Goal: Task Accomplishment & Management: Manage account settings

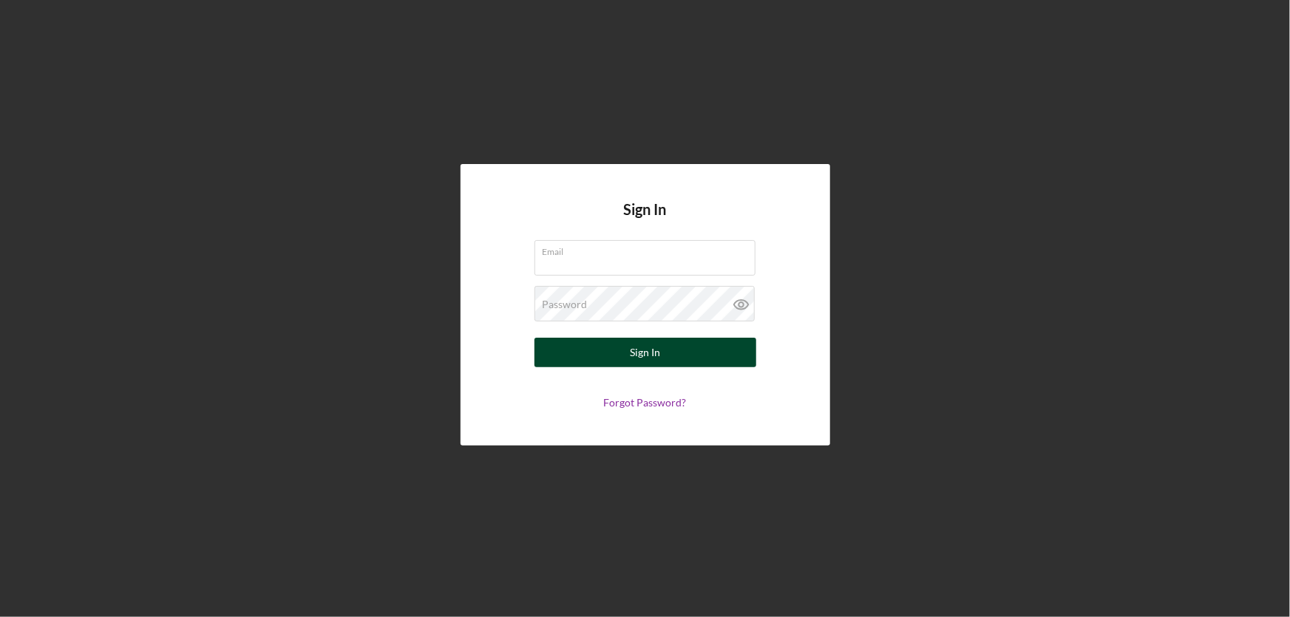
type input "[EMAIL_ADDRESS][DOMAIN_NAME]"
click at [654, 355] on div "Sign In" at bounding box center [645, 353] width 30 height 30
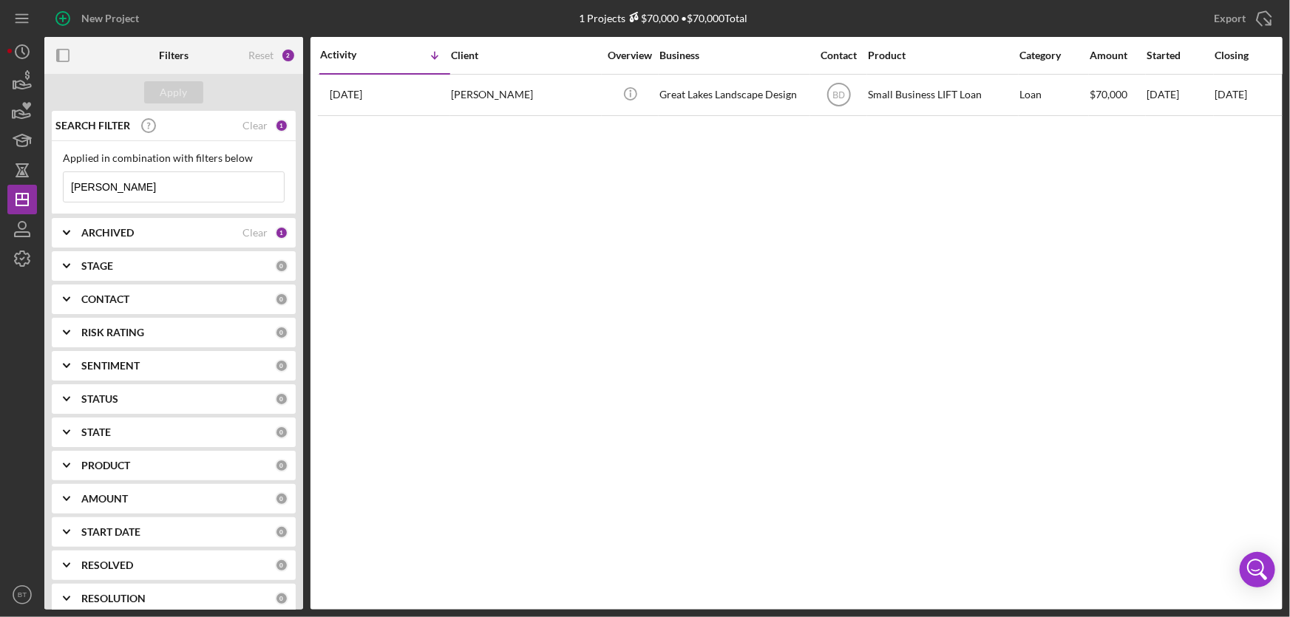
click at [126, 192] on input "[PERSON_NAME]" at bounding box center [174, 187] width 220 height 30
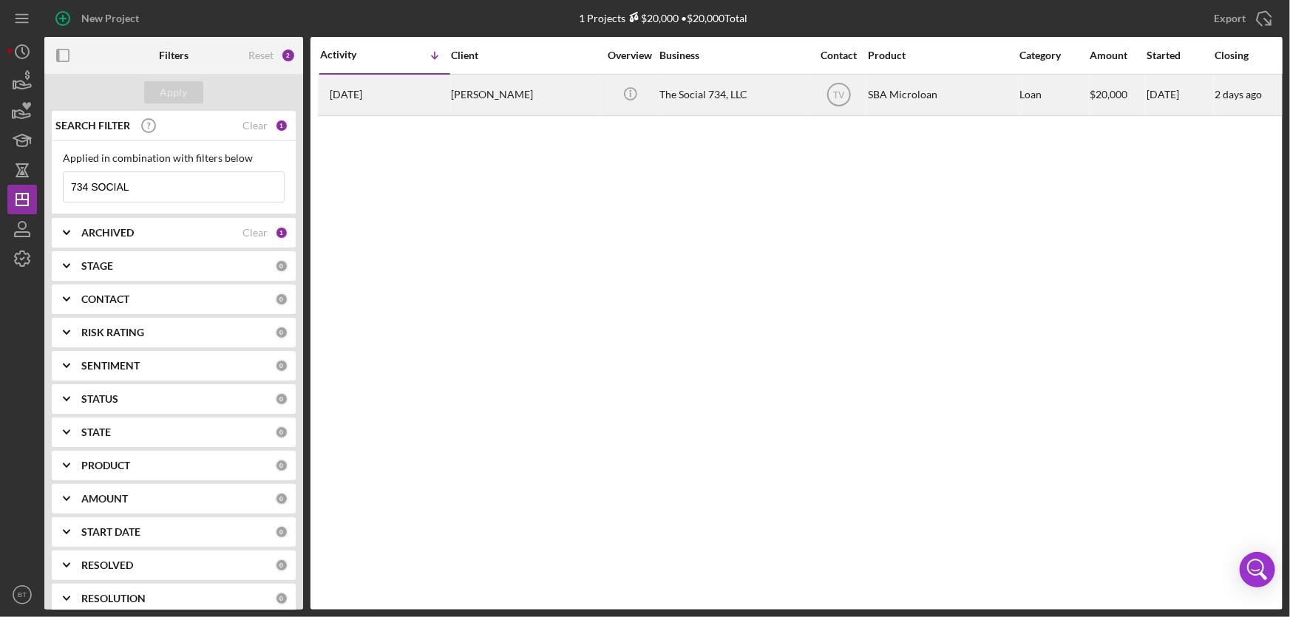
type input "734 SOCIAL"
click at [461, 95] on div "[PERSON_NAME]" at bounding box center [525, 94] width 148 height 39
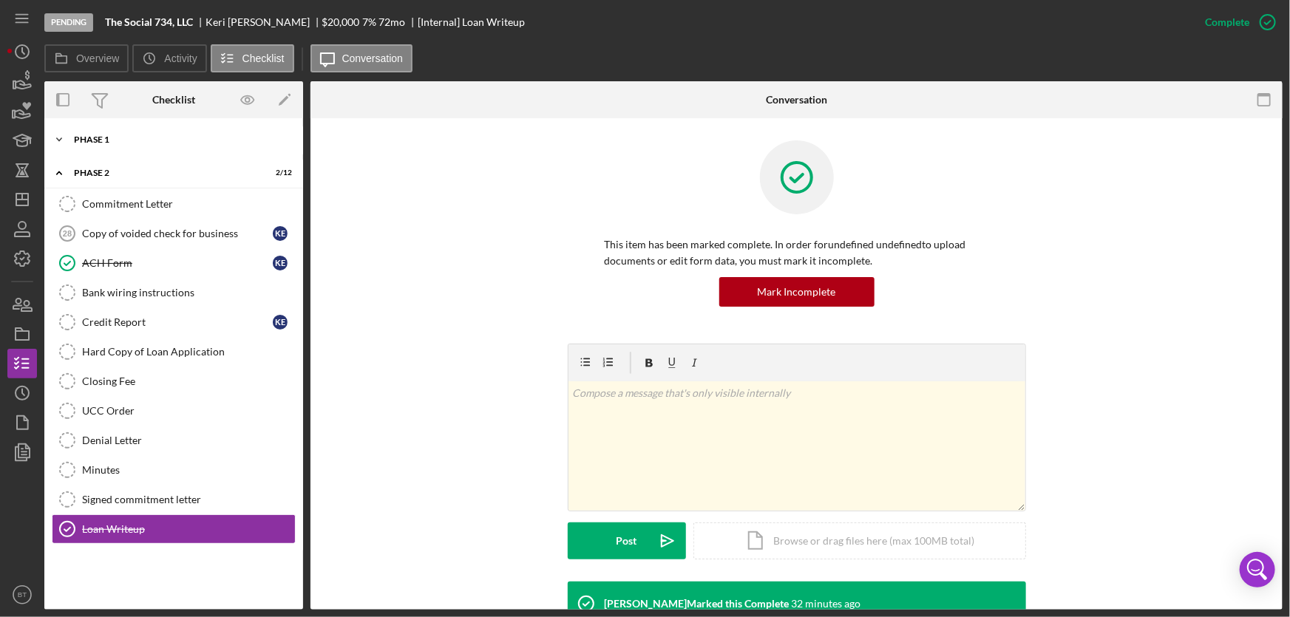
click at [123, 142] on div "Phase 1" at bounding box center [179, 139] width 211 height 9
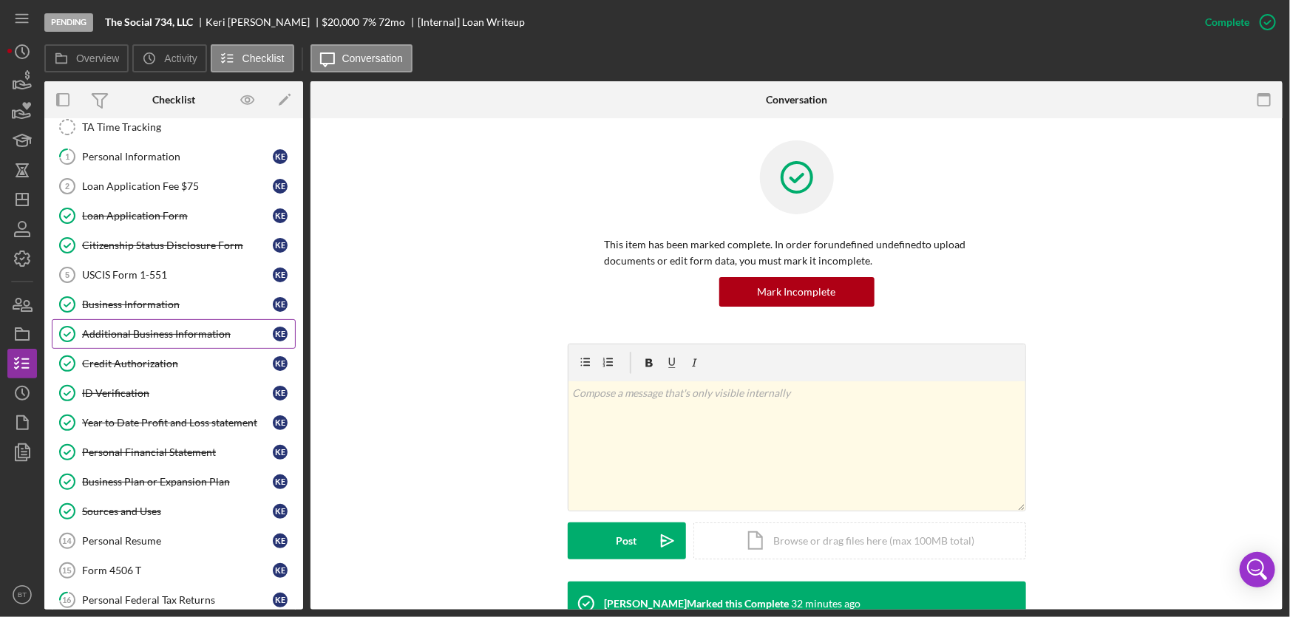
scroll to position [67, 0]
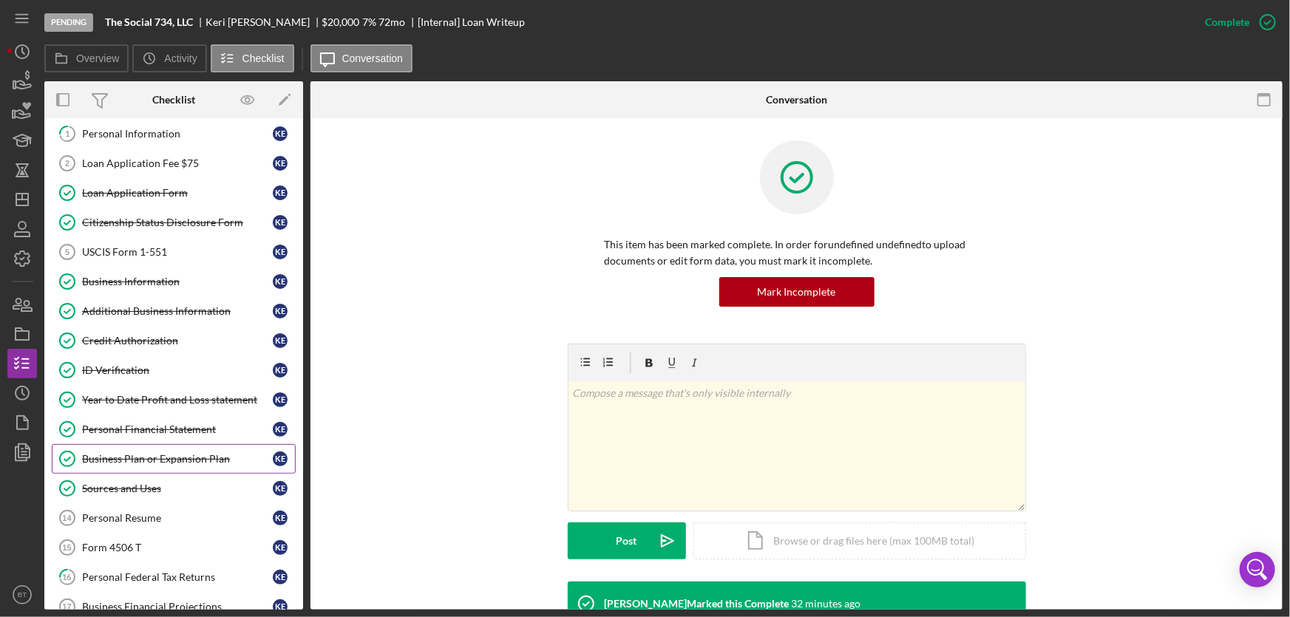
click at [189, 454] on div "Business Plan or Expansion Plan" at bounding box center [177, 459] width 191 height 12
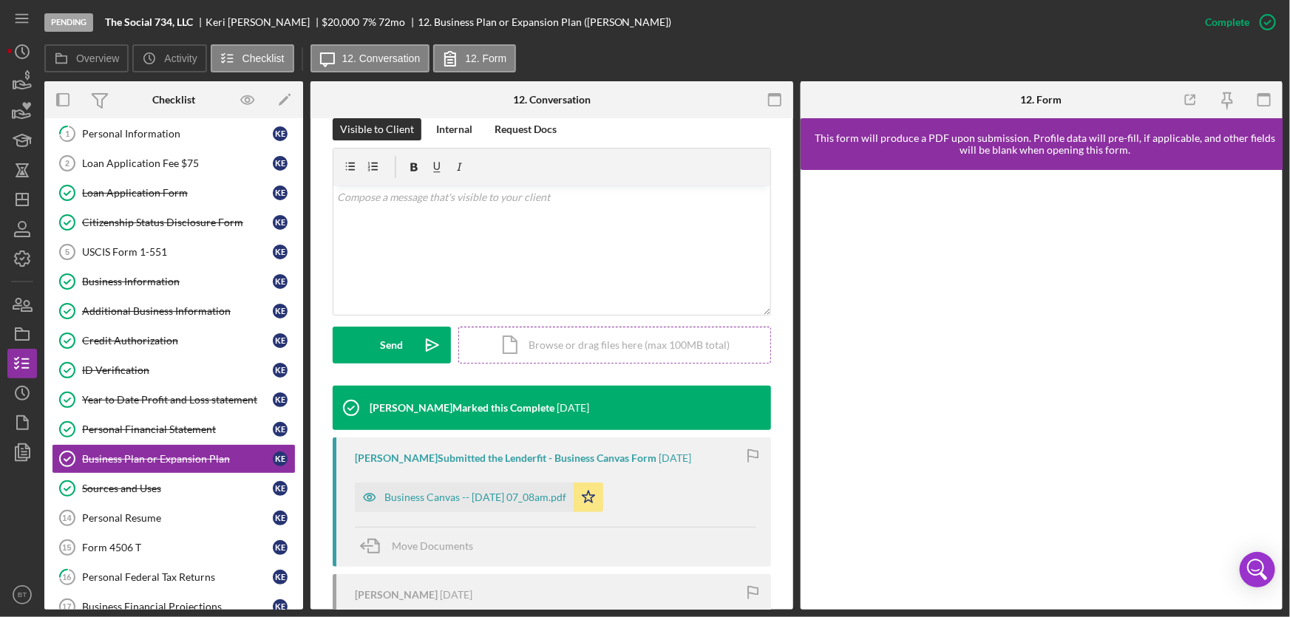
scroll to position [268, 0]
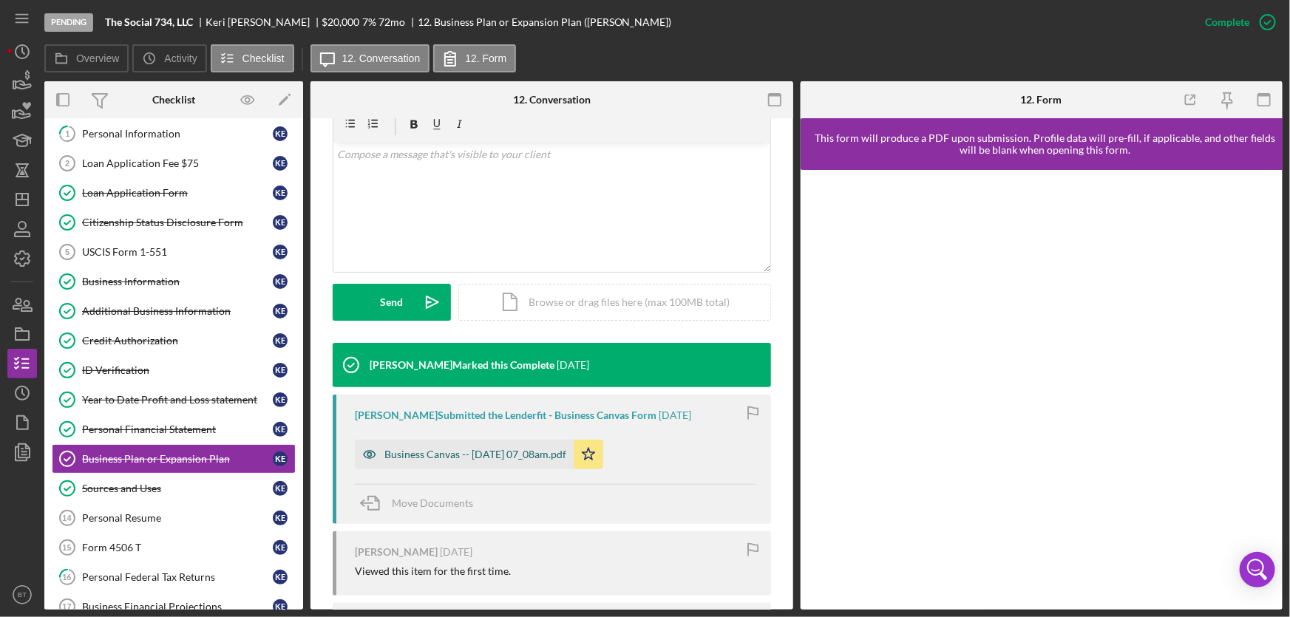
click at [481, 450] on div "Business Canvas -- [DATE] 07_08am.pdf" at bounding box center [476, 455] width 182 height 12
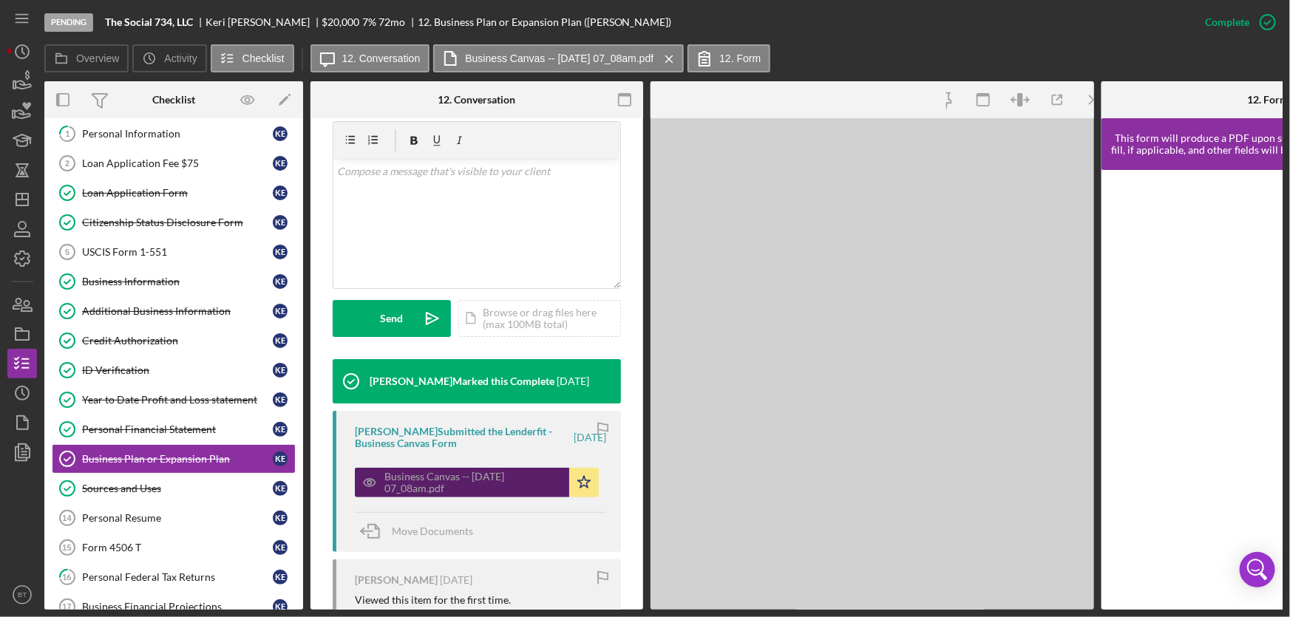
scroll to position [285, 0]
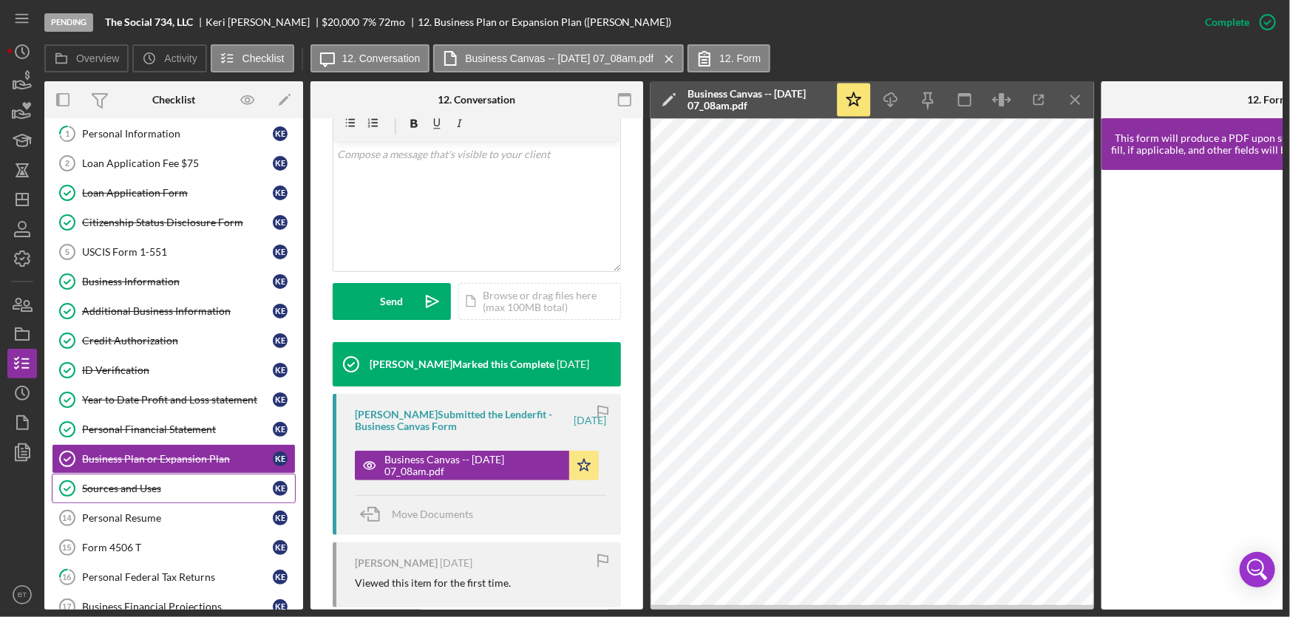
click at [180, 484] on div "Sources and Uses" at bounding box center [177, 489] width 191 height 12
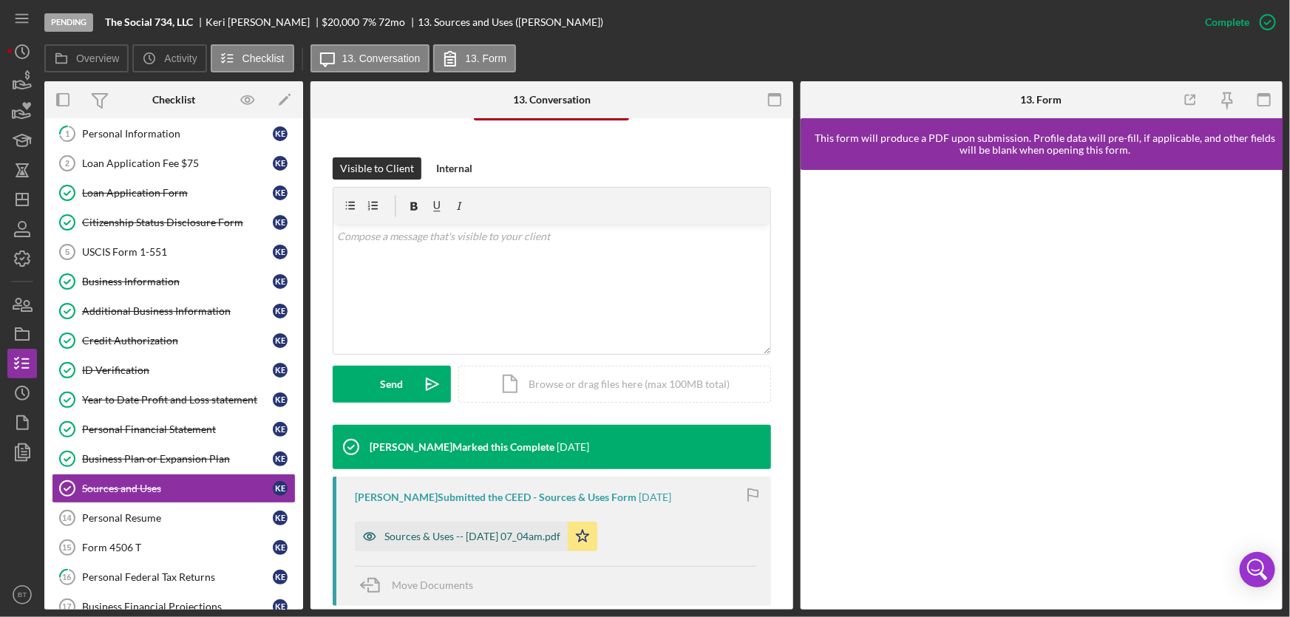
scroll to position [365, 0]
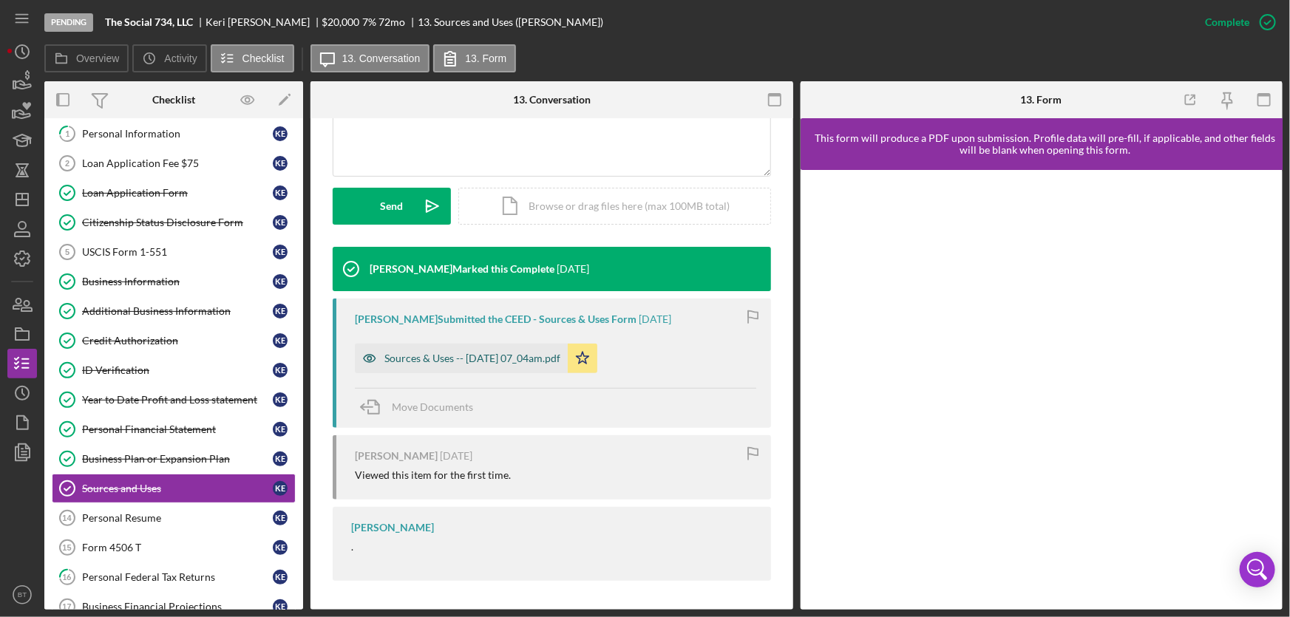
click at [461, 363] on div "Sources & Uses -- [DATE] 07_04am.pdf" at bounding box center [473, 359] width 176 height 12
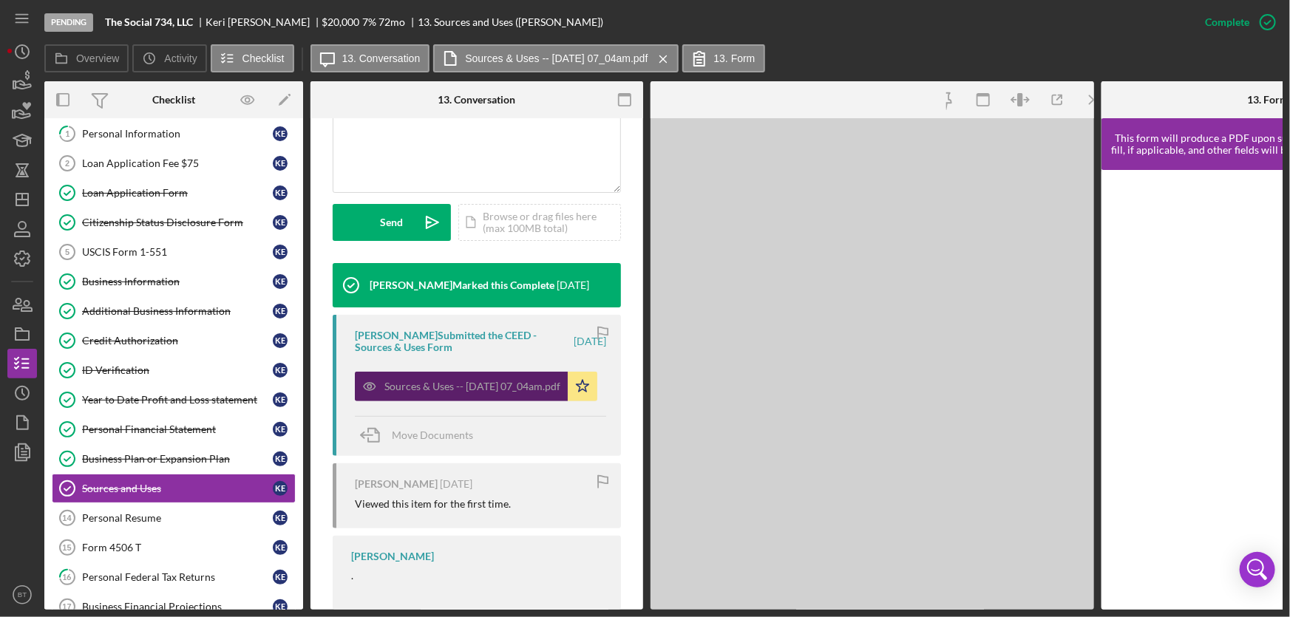
scroll to position [382, 0]
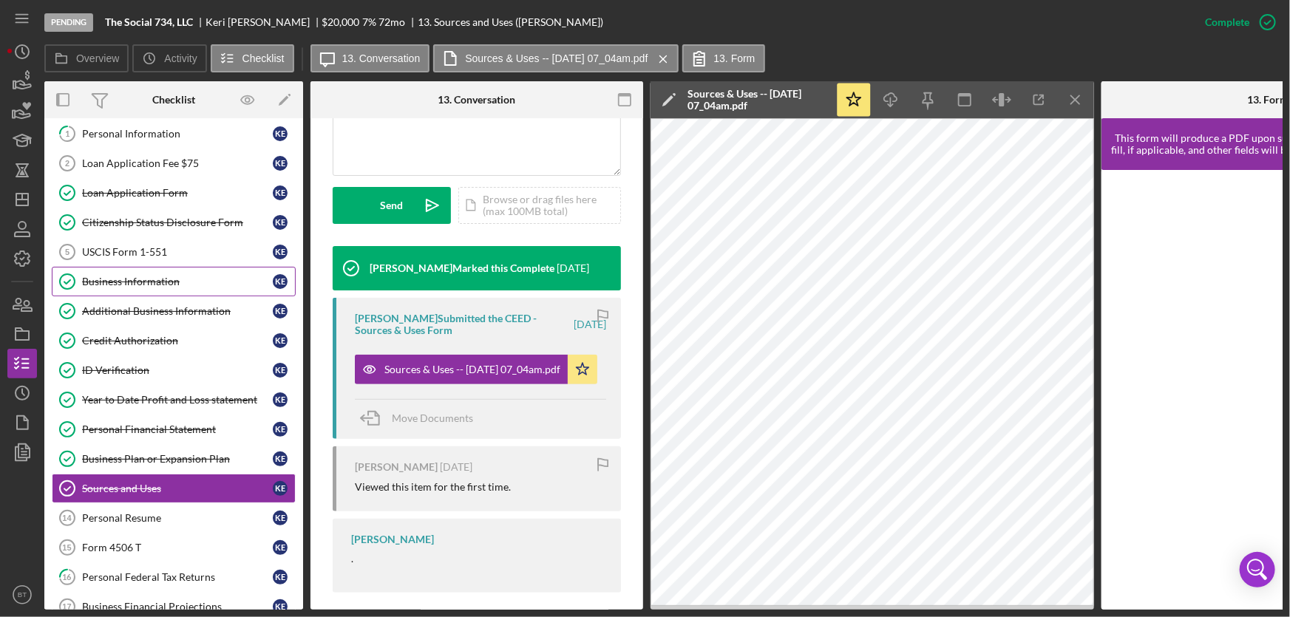
click at [158, 278] on div "Business Information" at bounding box center [177, 282] width 191 height 12
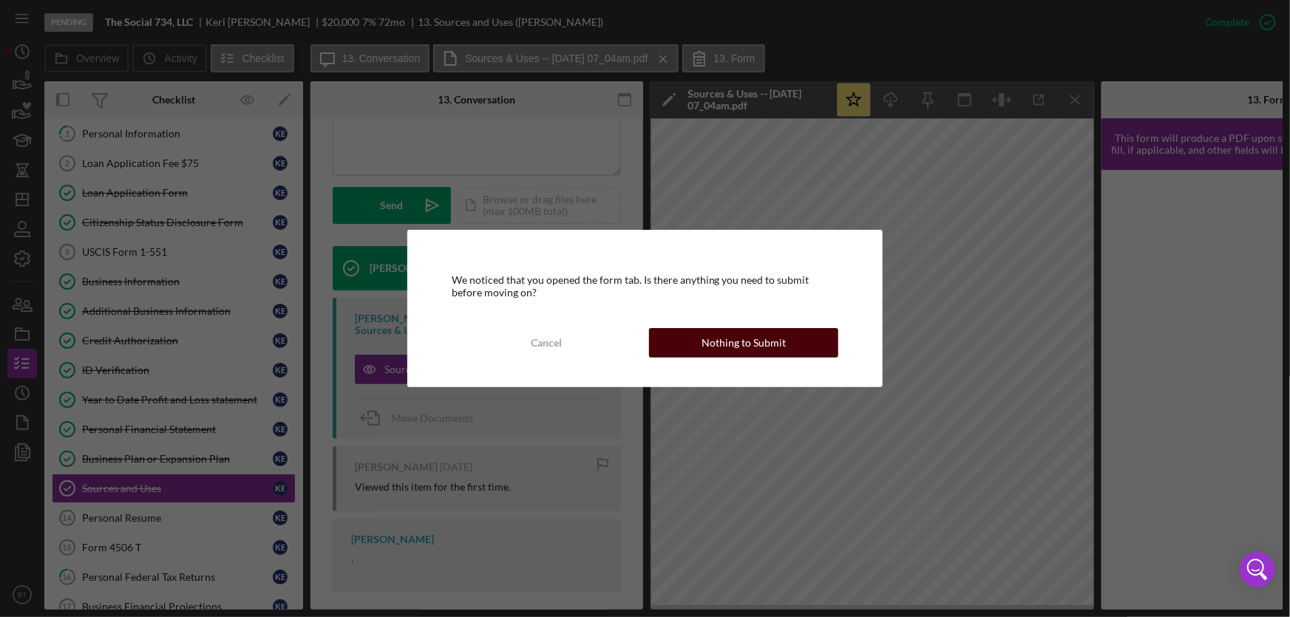
click at [699, 347] on button "Nothing to Submit" at bounding box center [744, 343] width 190 height 30
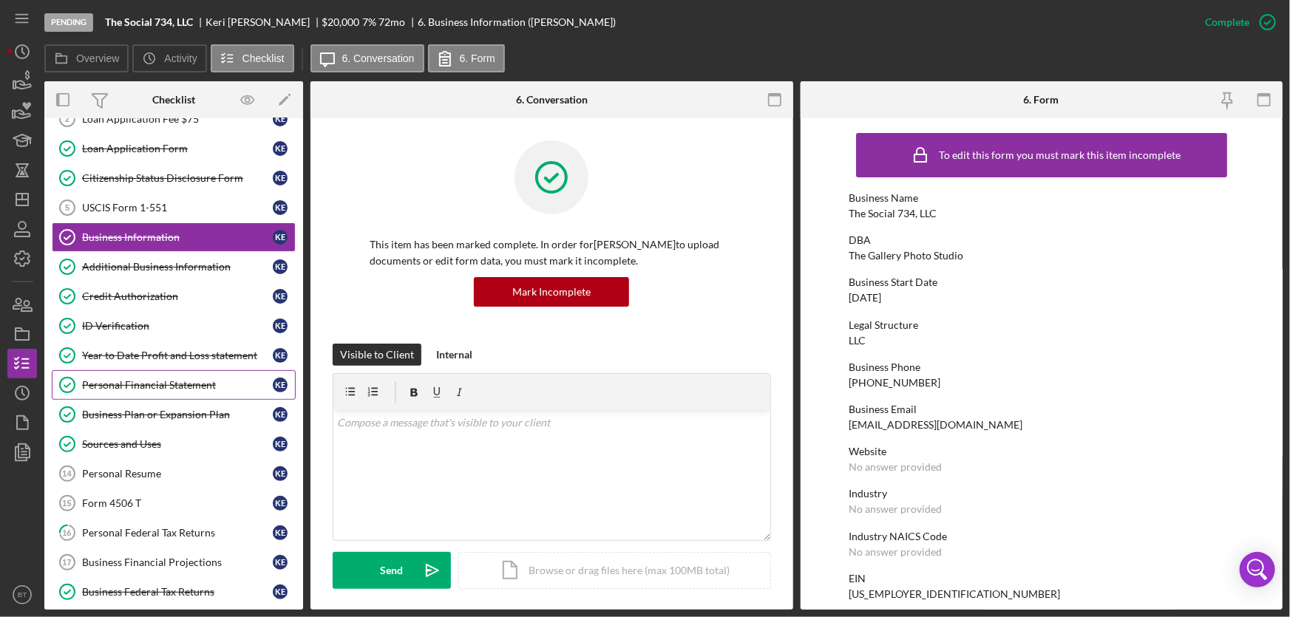
scroll to position [134, 0]
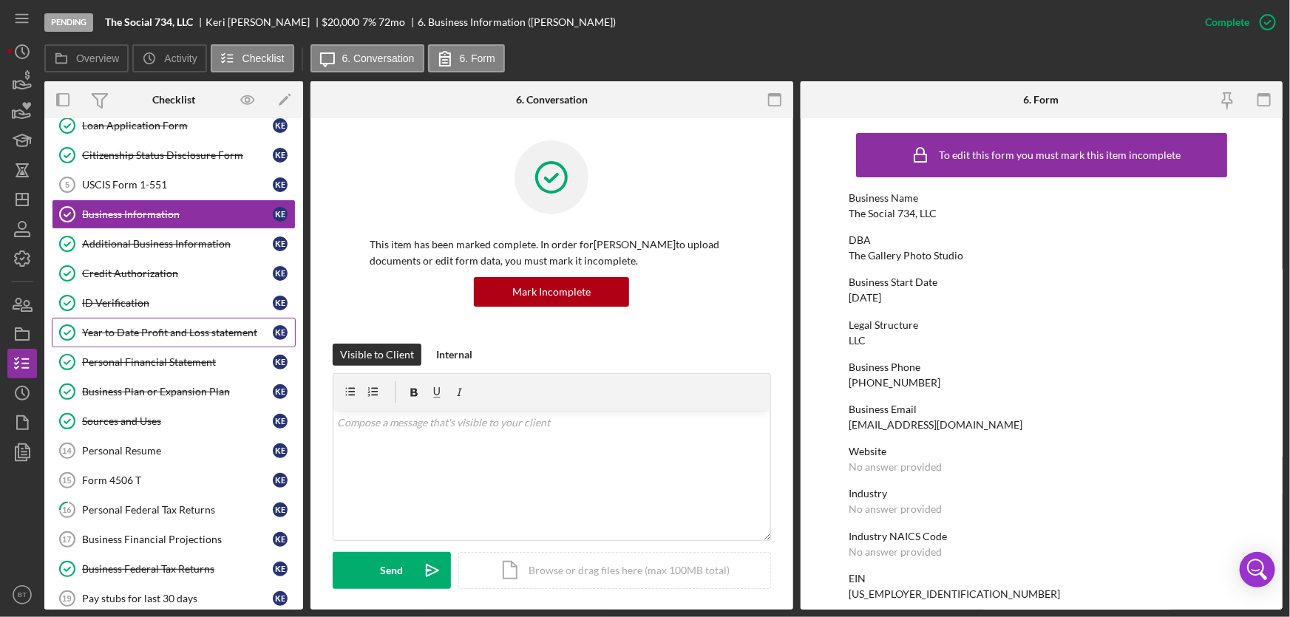
click at [201, 331] on div "Year to Date Profit and Loss statement" at bounding box center [177, 333] width 191 height 12
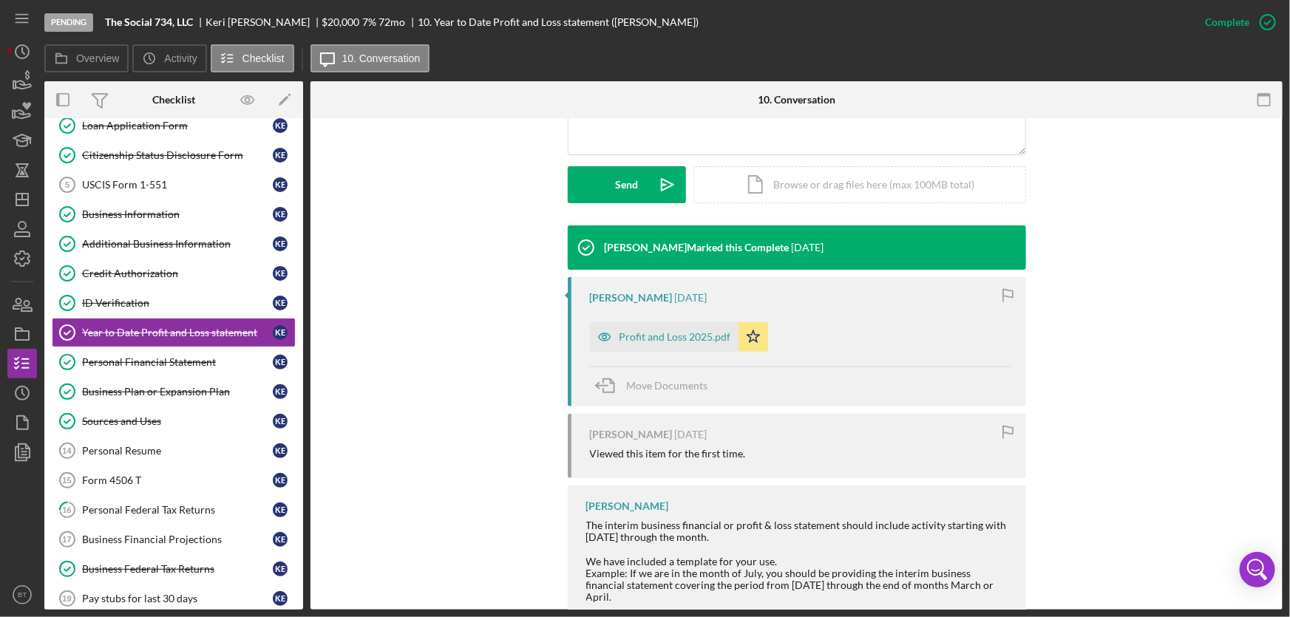
scroll to position [403, 0]
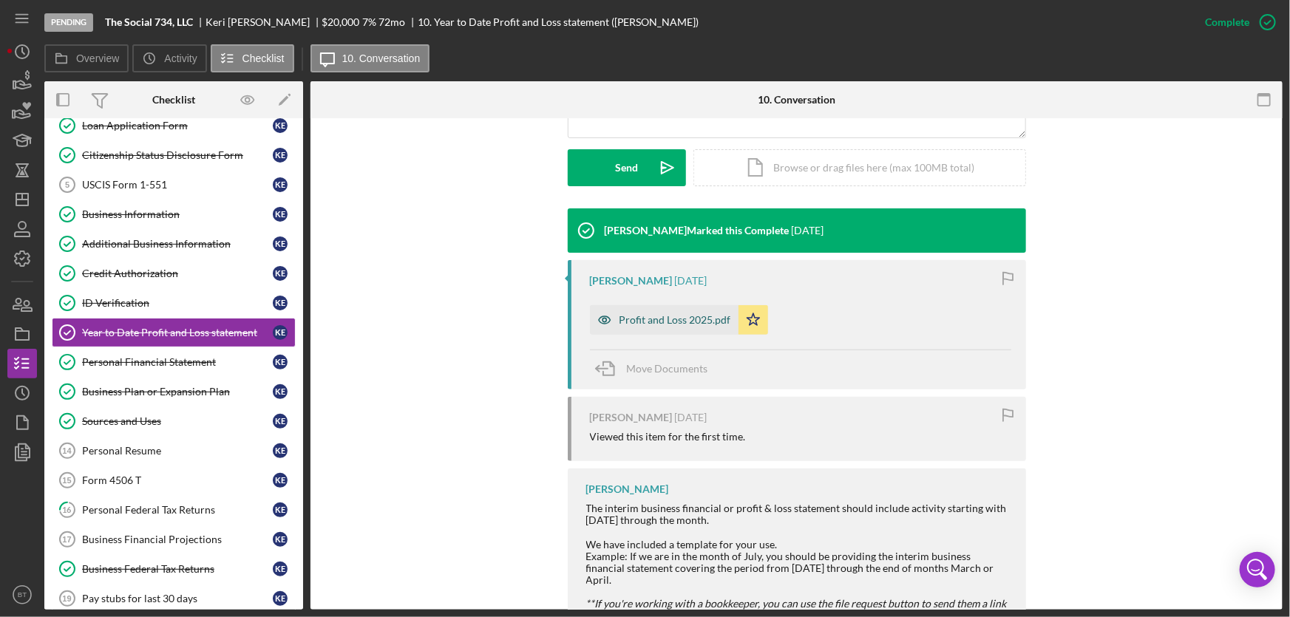
click at [700, 323] on div "Profit and Loss 2025.pdf" at bounding box center [676, 320] width 112 height 12
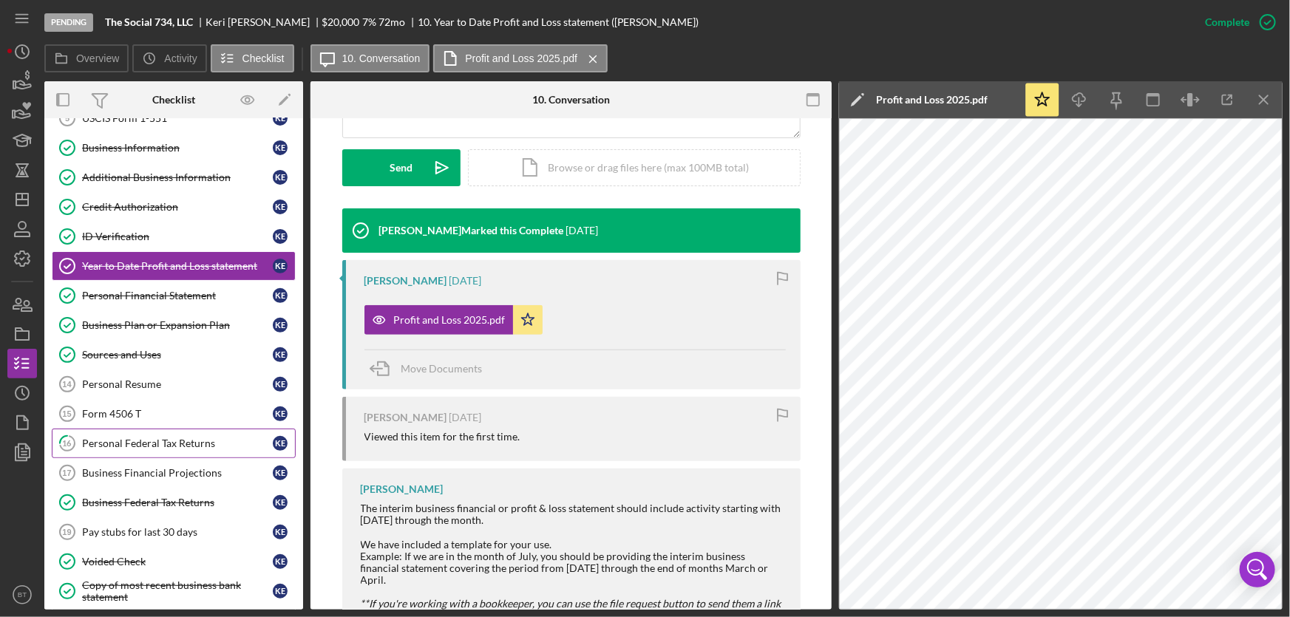
scroll to position [201, 0]
click at [211, 470] on div "Business Financial Projections" at bounding box center [177, 473] width 191 height 12
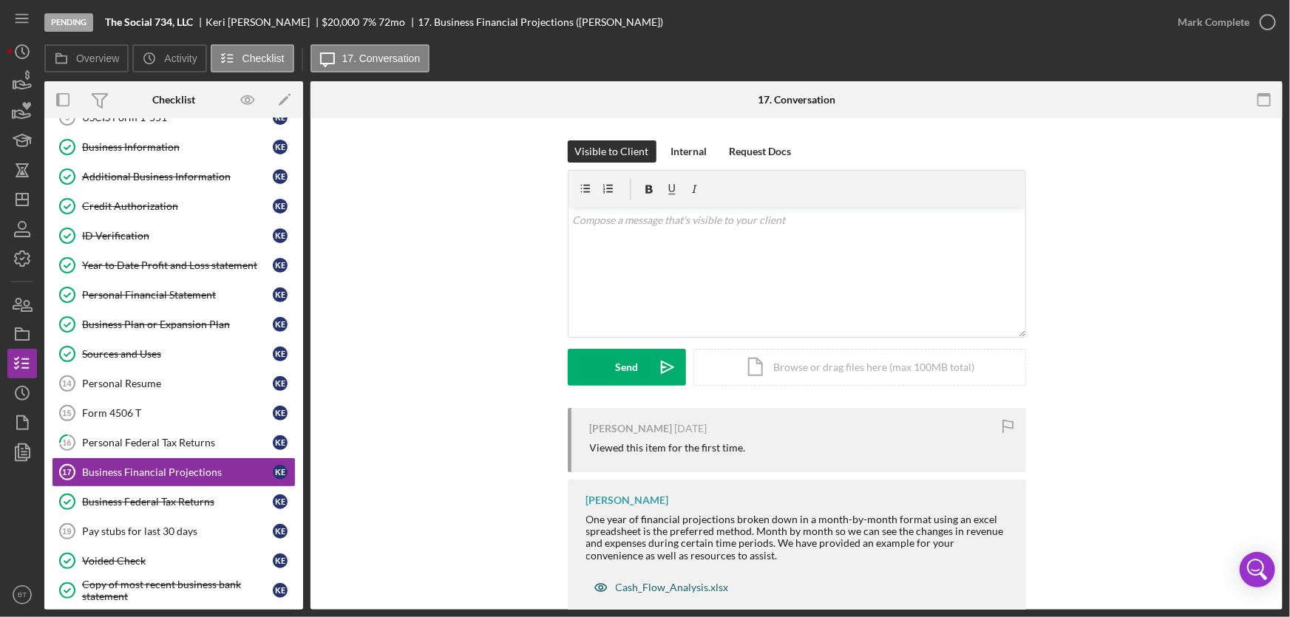
click at [688, 584] on div "Cash_Flow_Analysis.xlsx" at bounding box center [672, 588] width 113 height 12
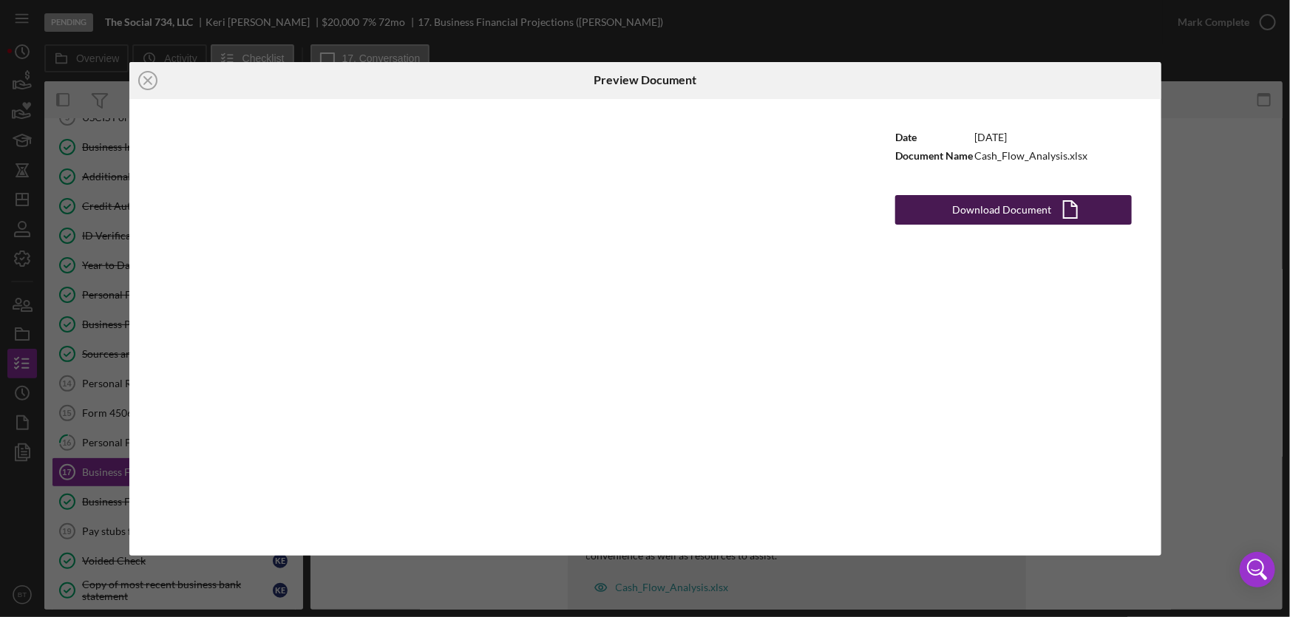
click at [1043, 211] on div "Download Document" at bounding box center [1002, 210] width 99 height 30
drag, startPoint x: 1222, startPoint y: 91, endPoint x: 1213, endPoint y: 95, distance: 9.6
click at [1222, 91] on div "Icon/Close Preview Document Date [DATE] Document Name Cash_Flow_Analysis.xlsx D…" at bounding box center [645, 308] width 1290 height 617
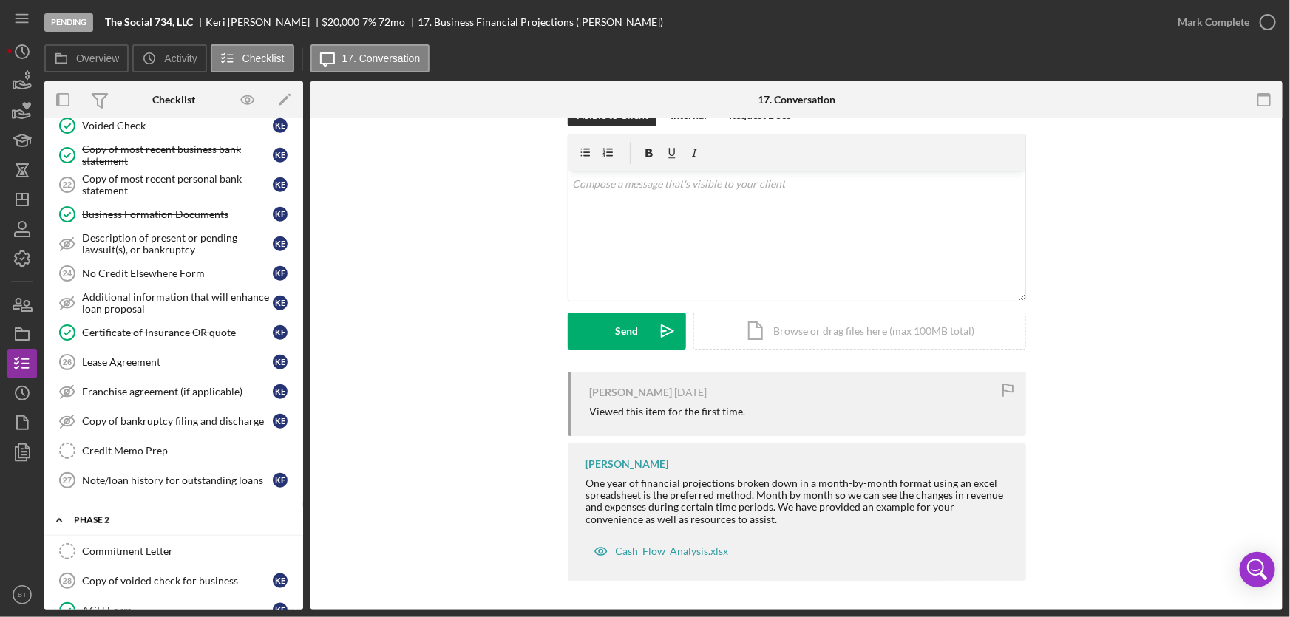
scroll to position [672, 0]
